Goal: Register for event/course

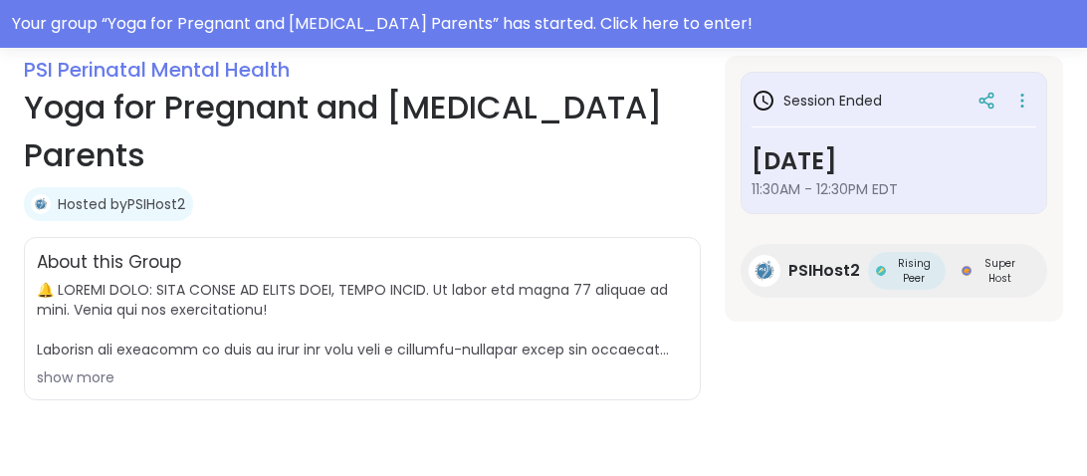
scroll to position [359, 0]
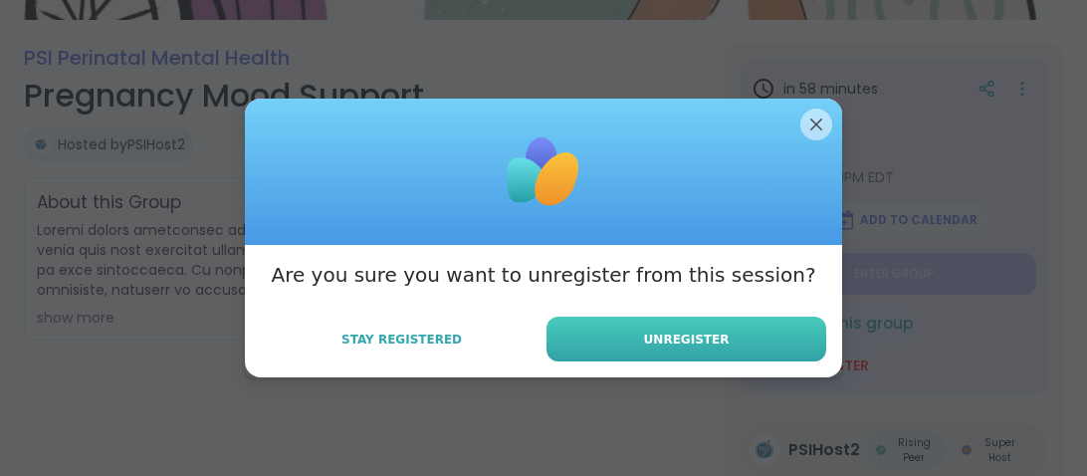
click at [591, 331] on button "Unregister" at bounding box center [687, 339] width 280 height 45
